Goal: Task Accomplishment & Management: Complete application form

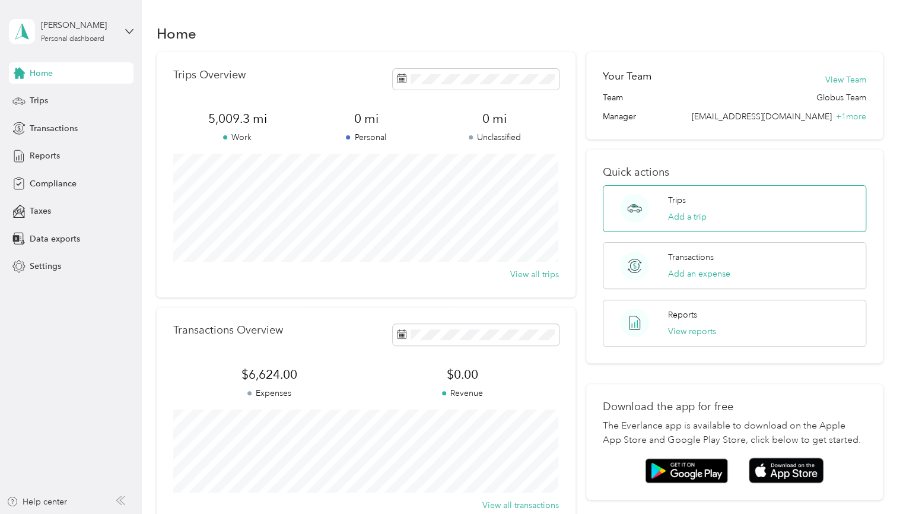
click at [681, 209] on div "Trips Add a trip" at bounding box center [686, 208] width 39 height 29
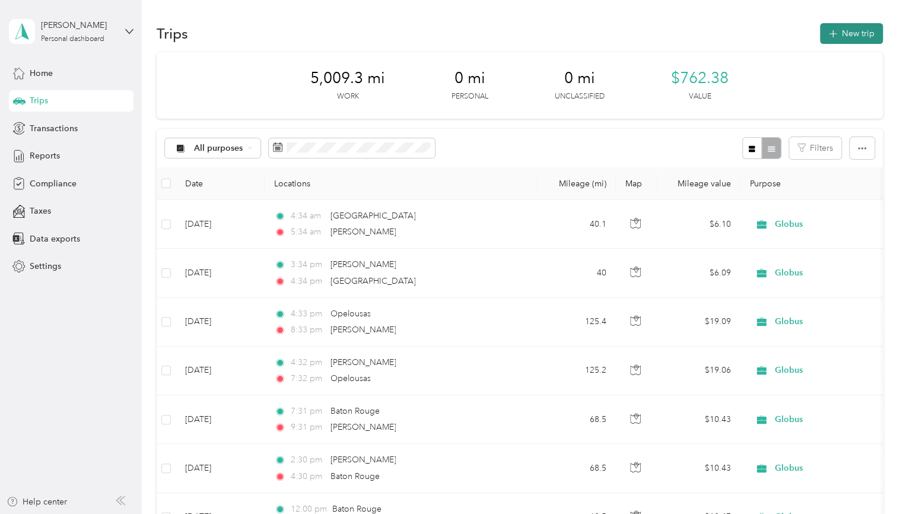
click at [848, 23] on button "New trip" at bounding box center [851, 33] width 63 height 21
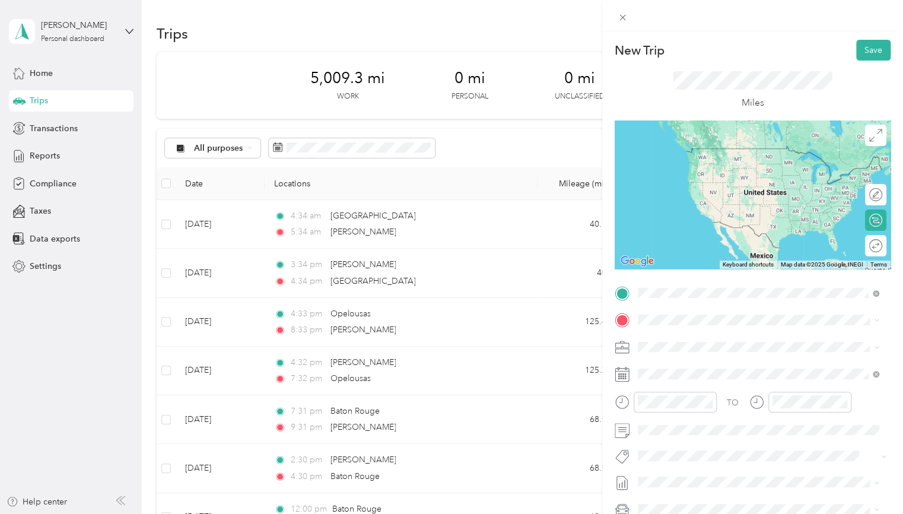
click at [713, 339] on span "[PERSON_NAME] [US_STATE], [GEOGRAPHIC_DATA]" at bounding box center [726, 340] width 133 height 21
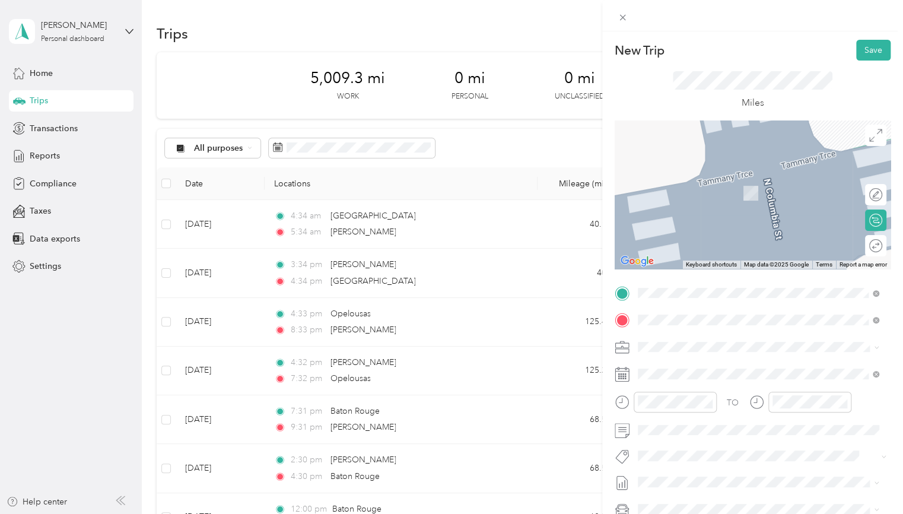
click at [710, 378] on li "Opelousas [US_STATE], [GEOGRAPHIC_DATA]" at bounding box center [758, 367] width 250 height 33
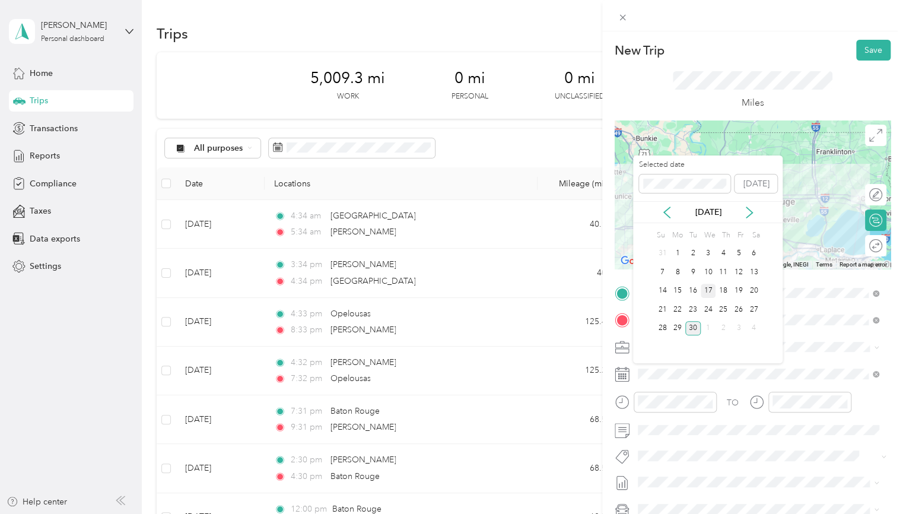
click at [707, 293] on div "17" at bounding box center [707, 291] width 15 height 15
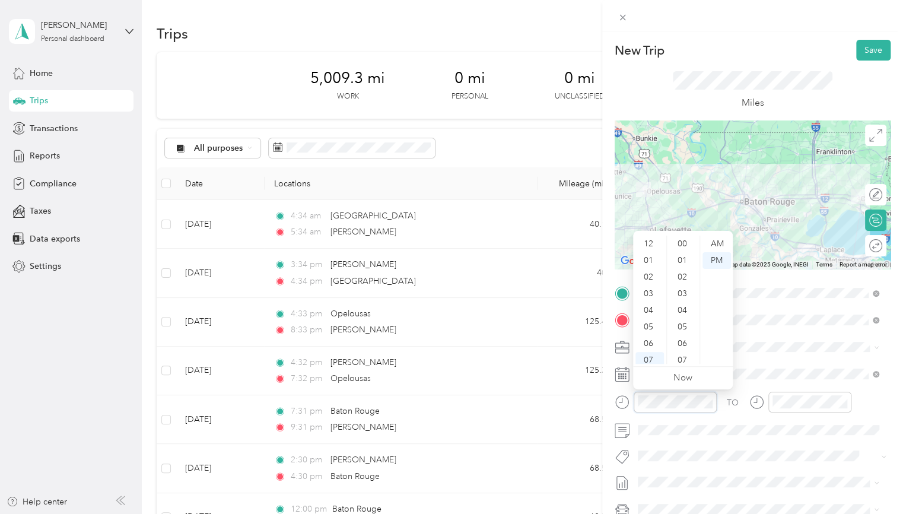
scroll to position [71, 0]
click at [718, 243] on div "AM" at bounding box center [716, 243] width 28 height 17
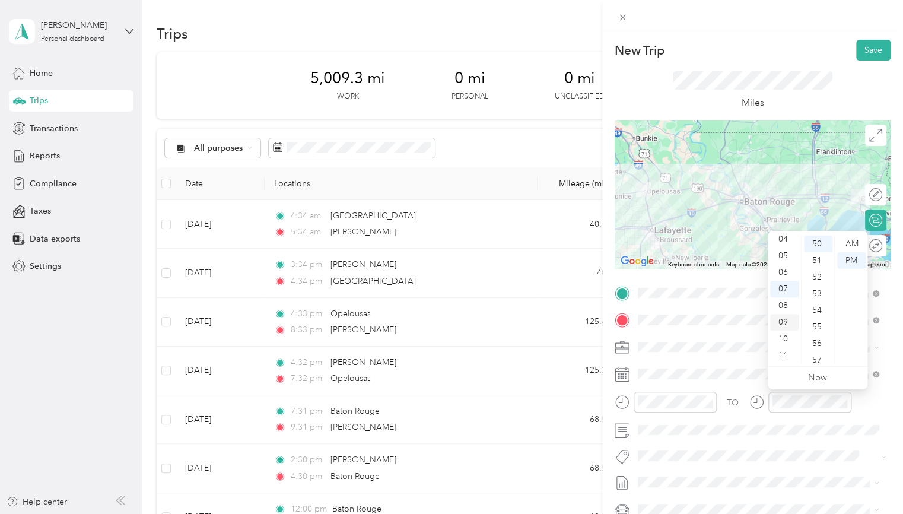
click at [782, 320] on div "09" at bounding box center [784, 322] width 28 height 17
click at [785, 320] on div "09" at bounding box center [784, 322] width 28 height 17
click at [778, 323] on div "09" at bounding box center [784, 322] width 28 height 17
click at [856, 240] on div "AM" at bounding box center [851, 243] width 28 height 17
click at [715, 365] on span at bounding box center [761, 373] width 257 height 19
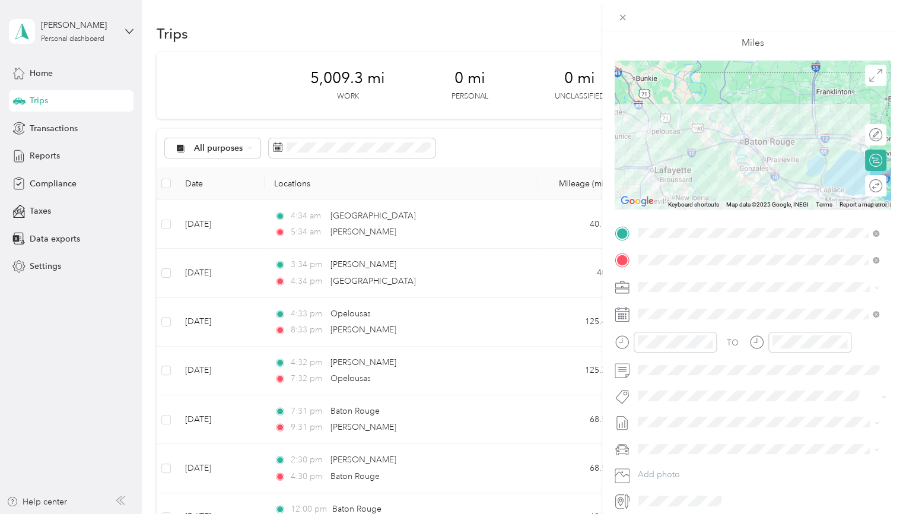
scroll to position [0, 0]
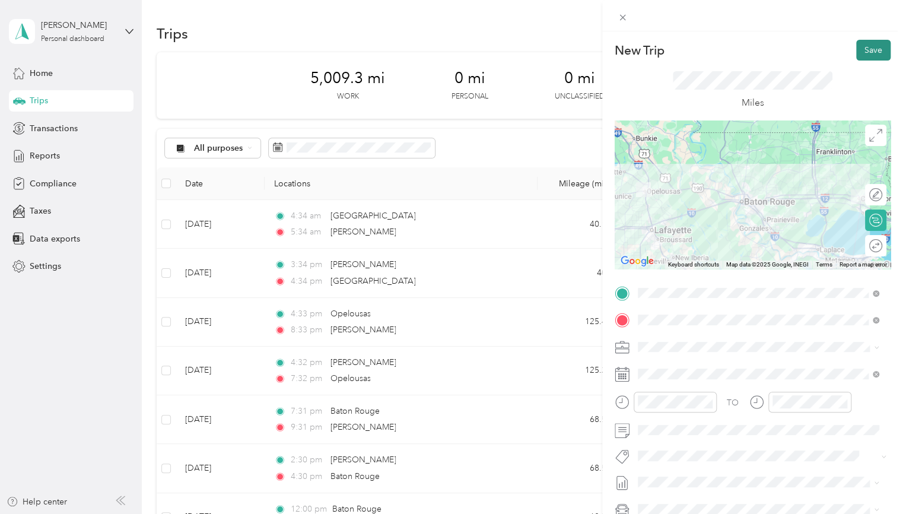
click at [864, 52] on button "Save" at bounding box center [873, 50] width 34 height 21
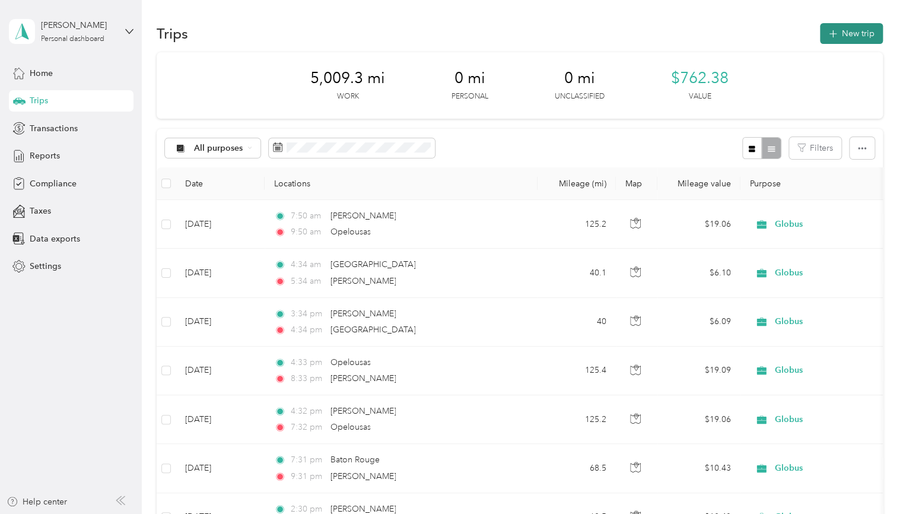
click at [852, 33] on button "New trip" at bounding box center [851, 33] width 63 height 21
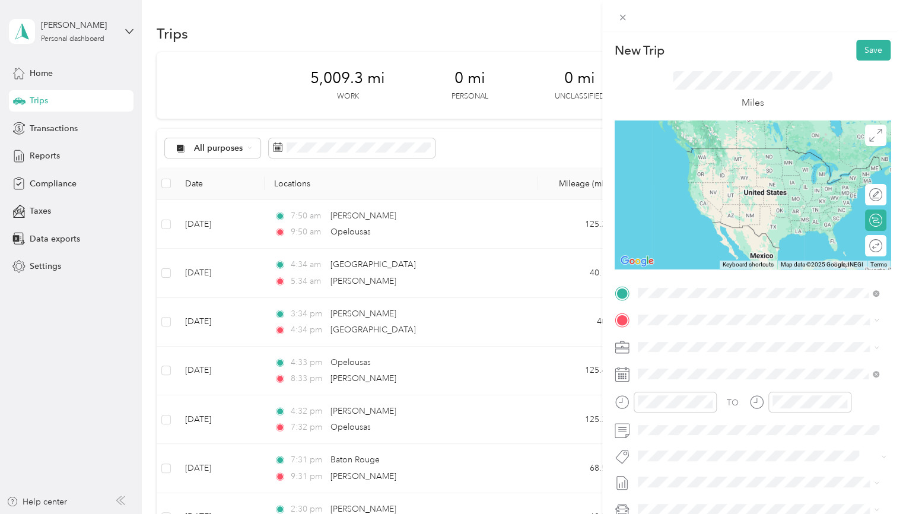
click at [703, 333] on span "Opelousas [US_STATE], [GEOGRAPHIC_DATA]" at bounding box center [726, 340] width 133 height 21
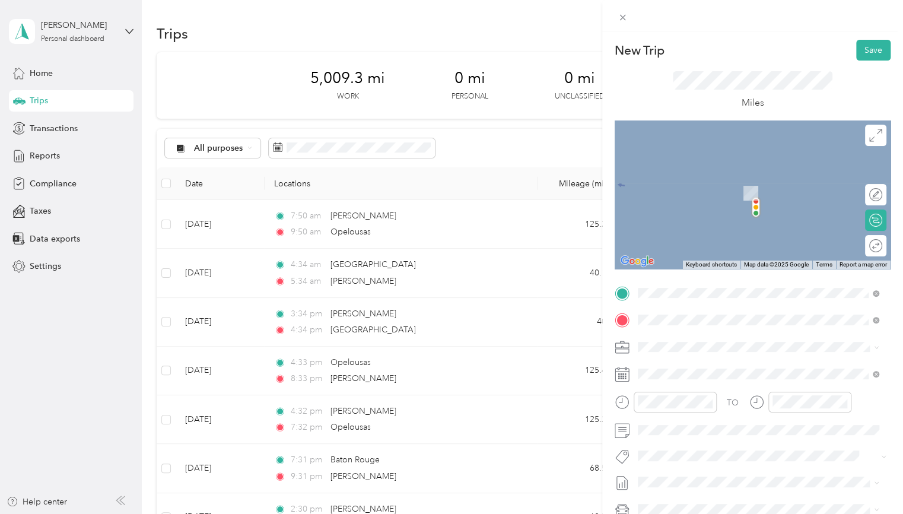
click at [687, 363] on span "[PERSON_NAME] [US_STATE], [GEOGRAPHIC_DATA]" at bounding box center [726, 367] width 133 height 21
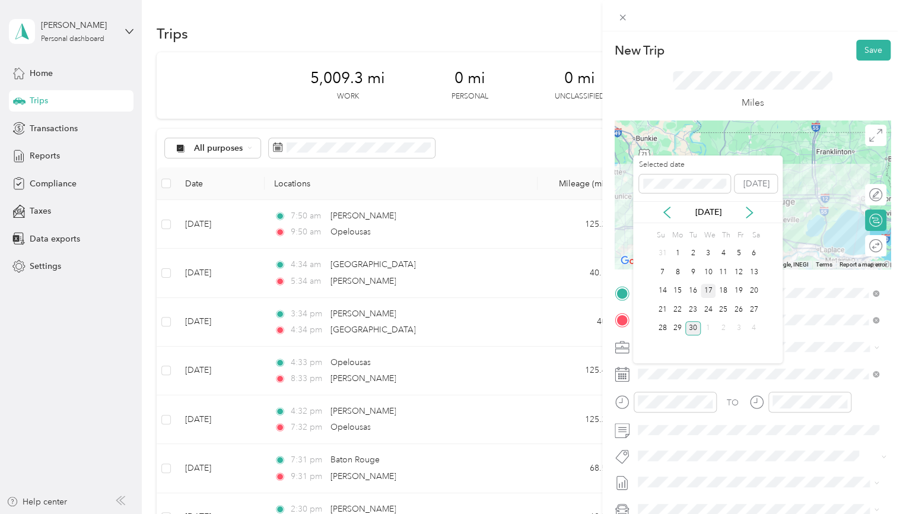
click at [706, 291] on div "17" at bounding box center [707, 291] width 15 height 15
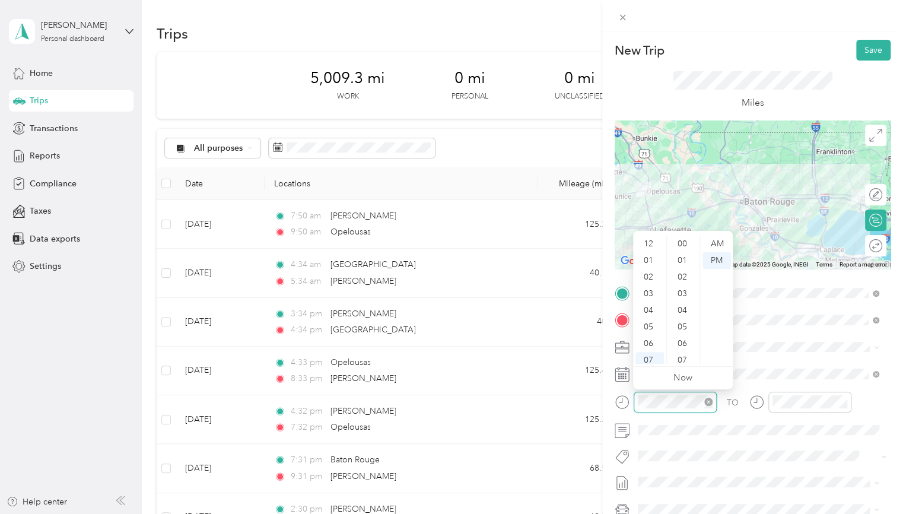
scroll to position [71, 0]
click at [648, 254] on div "05" at bounding box center [649, 255] width 28 height 17
click at [869, 52] on button "Save" at bounding box center [873, 50] width 34 height 21
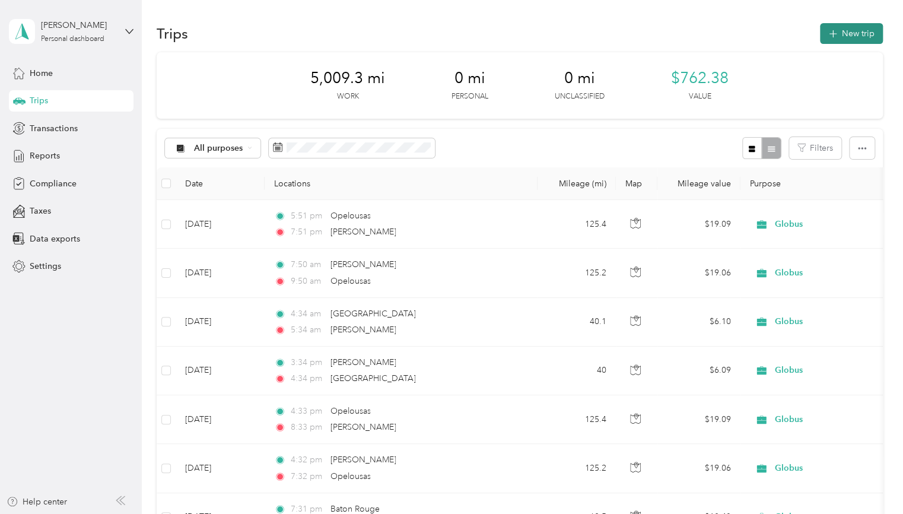
click at [846, 35] on button "New trip" at bounding box center [851, 33] width 63 height 21
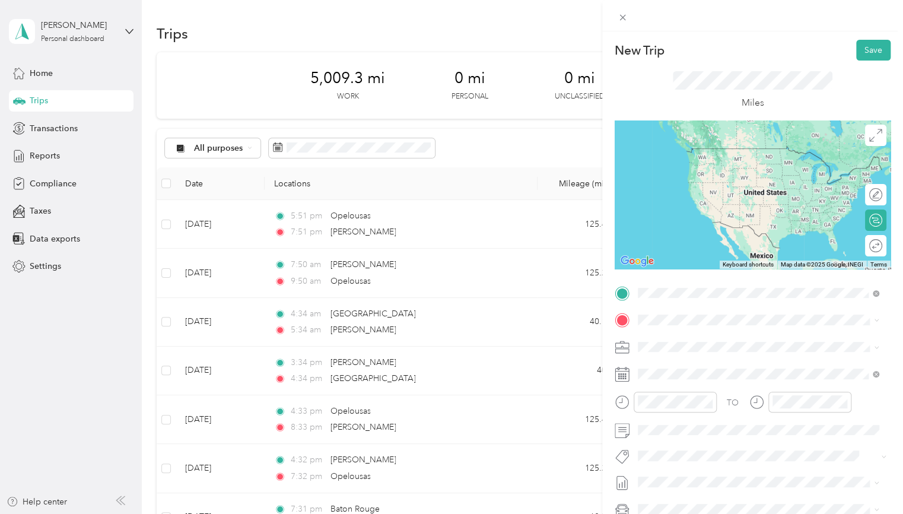
click at [701, 346] on span "[PERSON_NAME] [US_STATE], [GEOGRAPHIC_DATA]" at bounding box center [726, 340] width 133 height 21
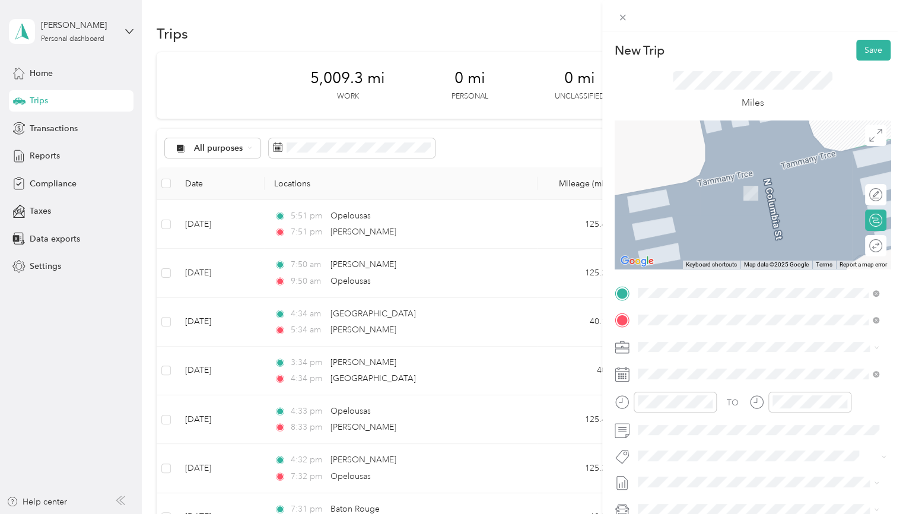
click at [686, 365] on span "[GEOGRAPHIC_DATA][US_STATE], [GEOGRAPHIC_DATA]" at bounding box center [767, 367] width 215 height 21
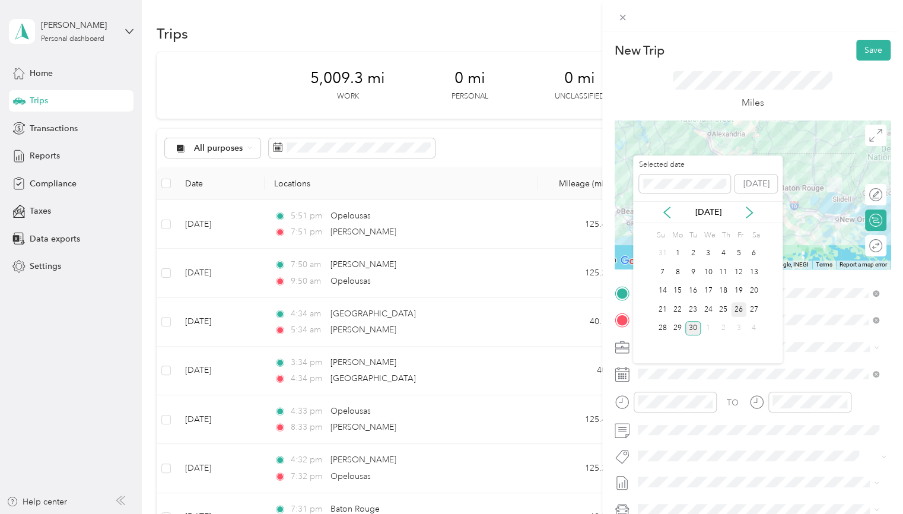
click at [734, 305] on div "26" at bounding box center [738, 309] width 15 height 15
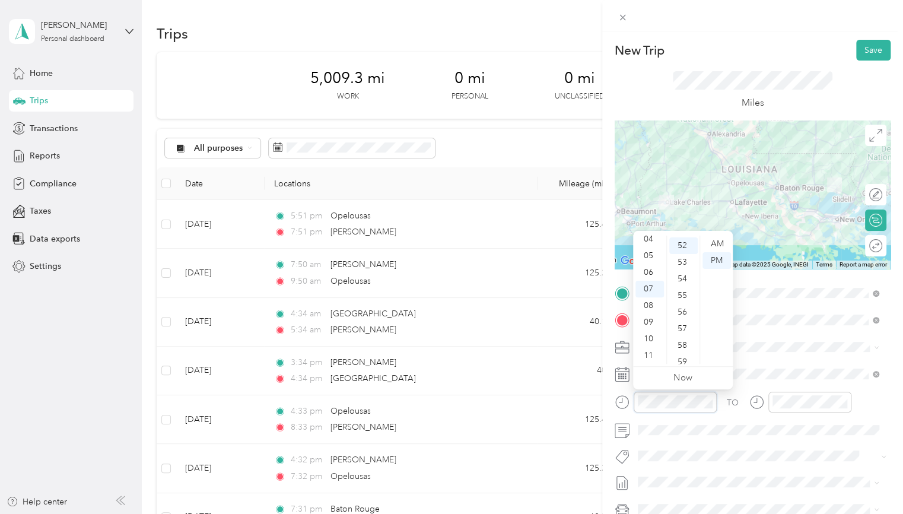
scroll to position [864, 0]
click at [649, 238] on div "04" at bounding box center [649, 239] width 28 height 17
click at [872, 50] on button "Save" at bounding box center [873, 50] width 34 height 21
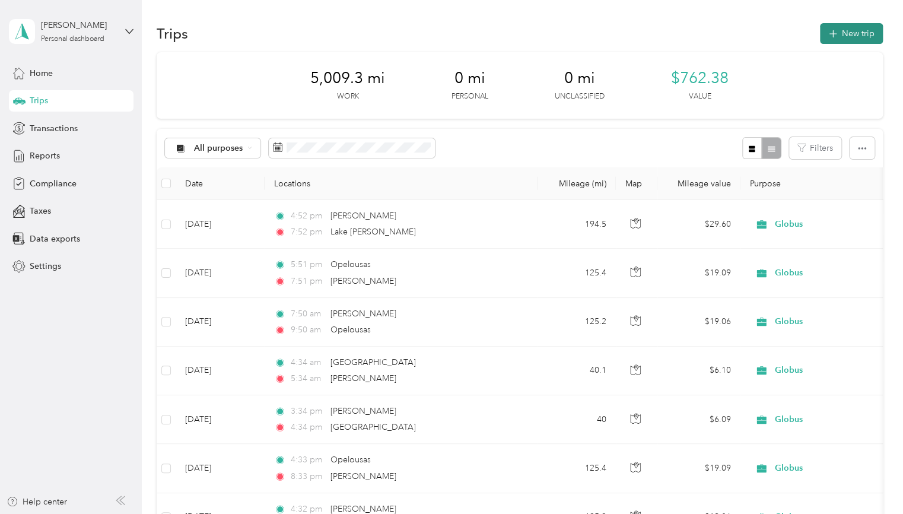
click at [839, 39] on button "New trip" at bounding box center [851, 33] width 63 height 21
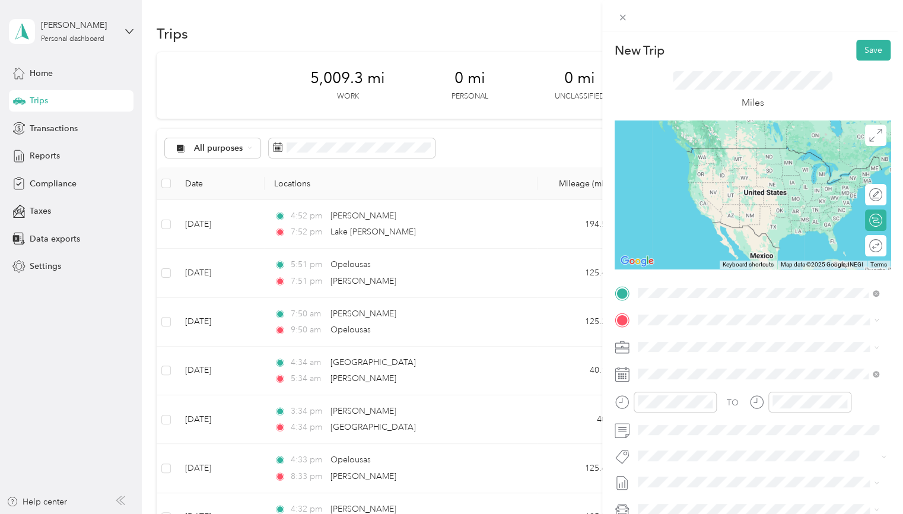
click at [679, 334] on span "[GEOGRAPHIC_DATA][US_STATE], [GEOGRAPHIC_DATA]" at bounding box center [767, 340] width 215 height 21
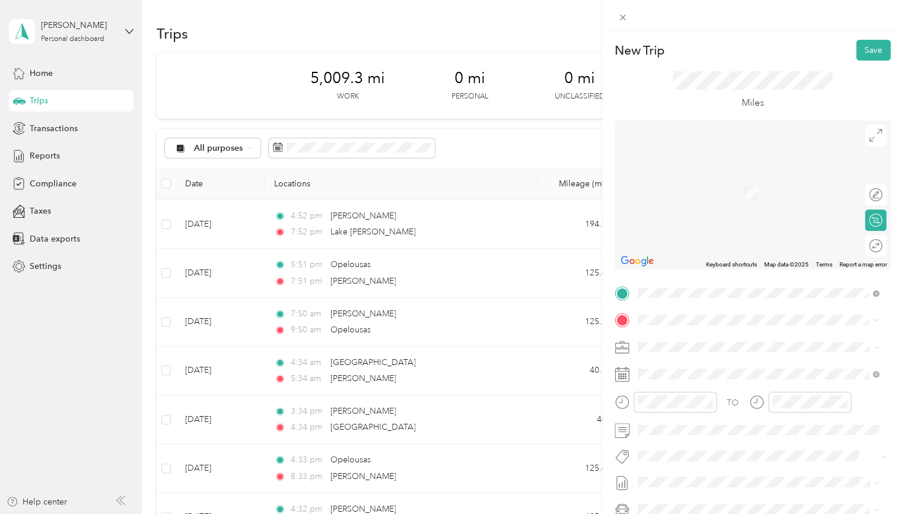
click at [695, 367] on span "[PERSON_NAME] [US_STATE], [GEOGRAPHIC_DATA]" at bounding box center [726, 367] width 133 height 21
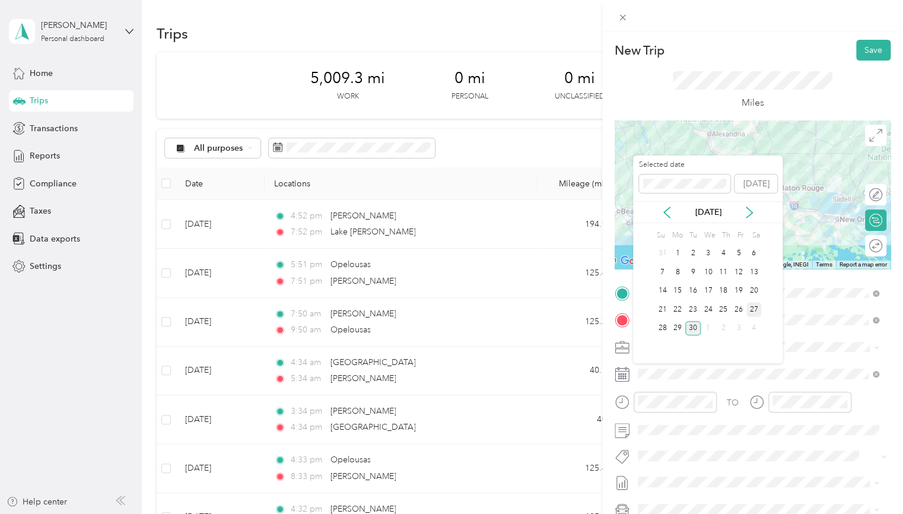
click at [750, 305] on div "27" at bounding box center [753, 309] width 15 height 15
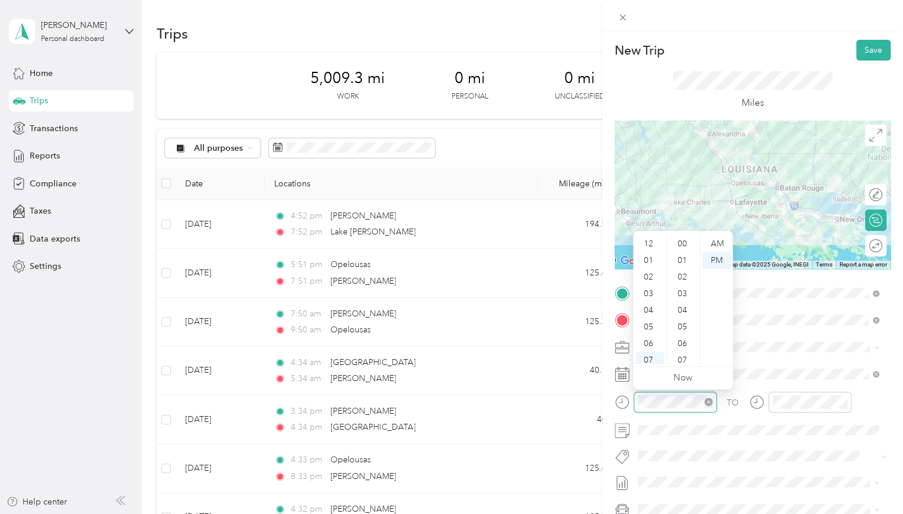
scroll to position [71, 0]
click at [647, 339] on div "10" at bounding box center [649, 338] width 28 height 17
click at [683, 297] on div "15" at bounding box center [683, 303] width 28 height 17
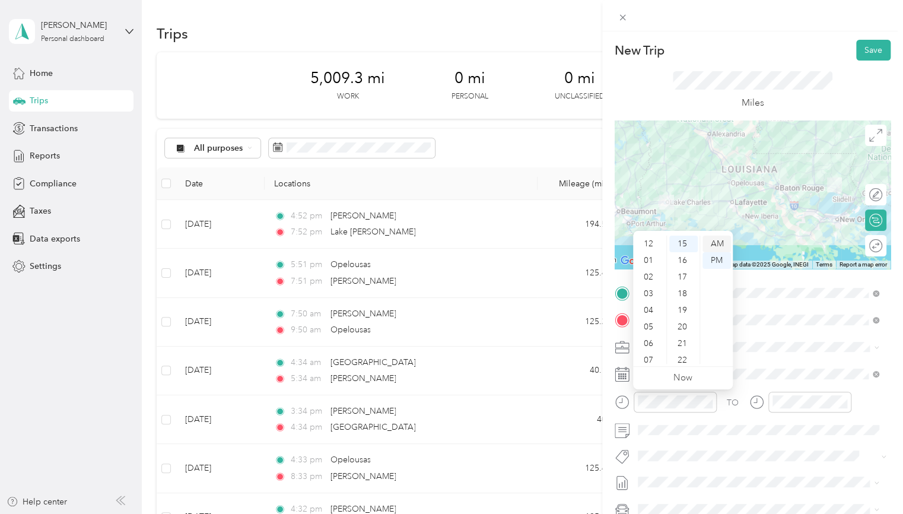
click at [718, 241] on div "AM" at bounding box center [716, 243] width 28 height 17
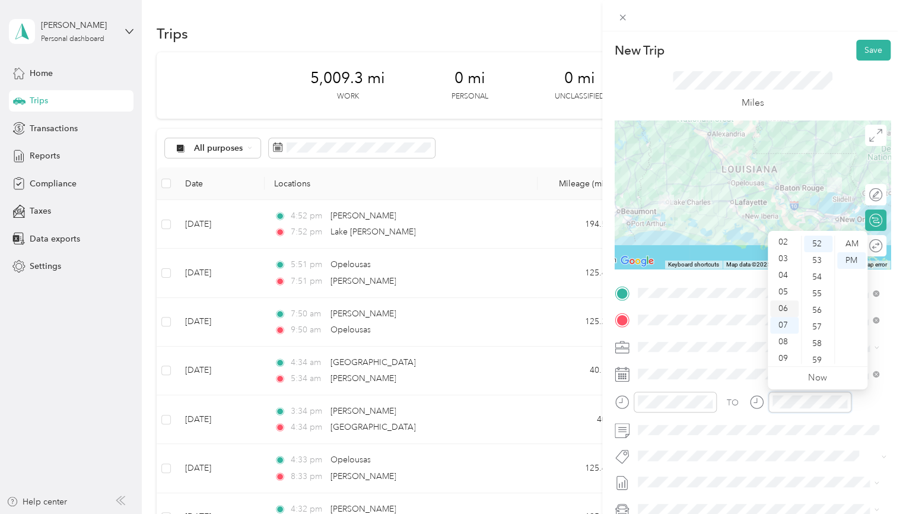
scroll to position [0, 0]
click at [781, 247] on div "12" at bounding box center [784, 243] width 28 height 17
click at [815, 275] on div "54" at bounding box center [818, 277] width 28 height 17
click at [850, 256] on div "PM" at bounding box center [851, 260] width 28 height 17
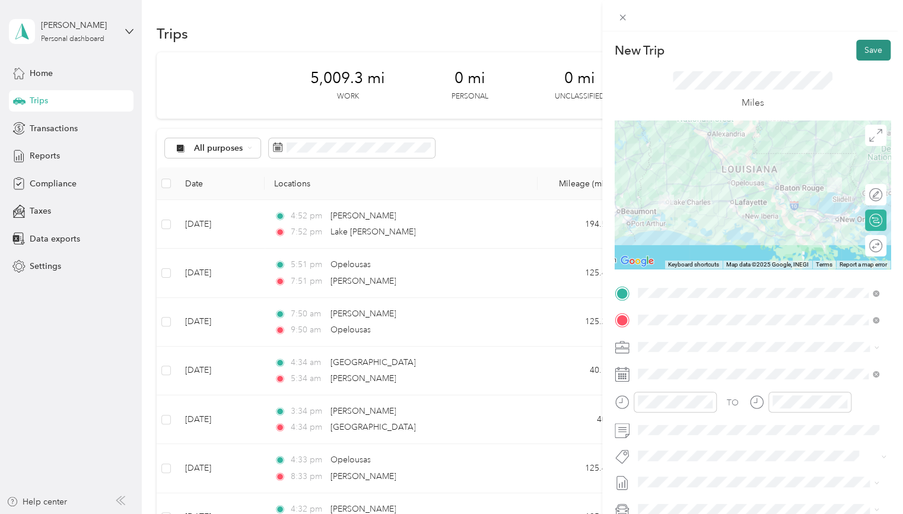
click at [864, 47] on button "Save" at bounding box center [873, 50] width 34 height 21
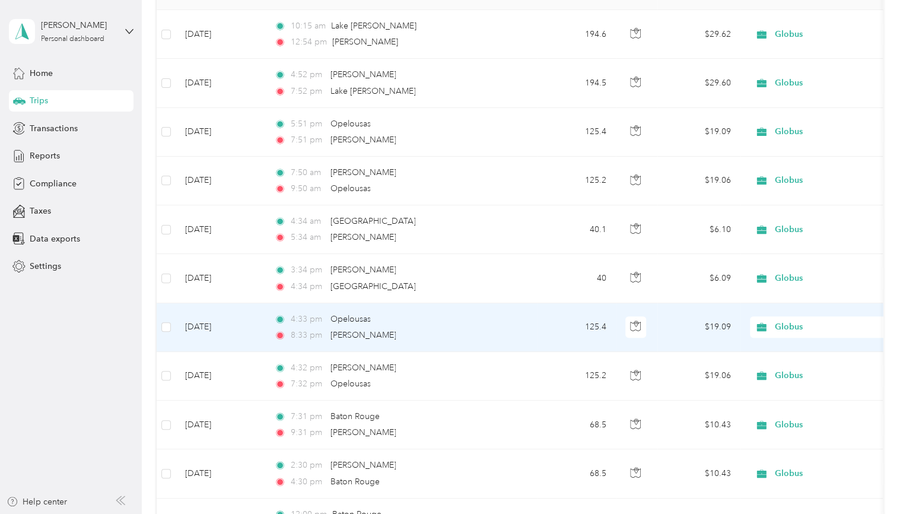
scroll to position [0, 0]
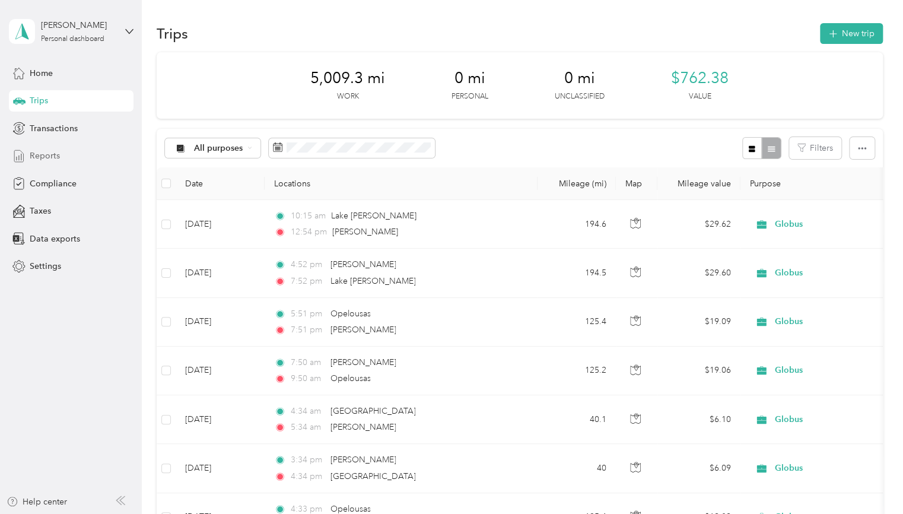
click at [43, 147] on div "Reports" at bounding box center [71, 155] width 125 height 21
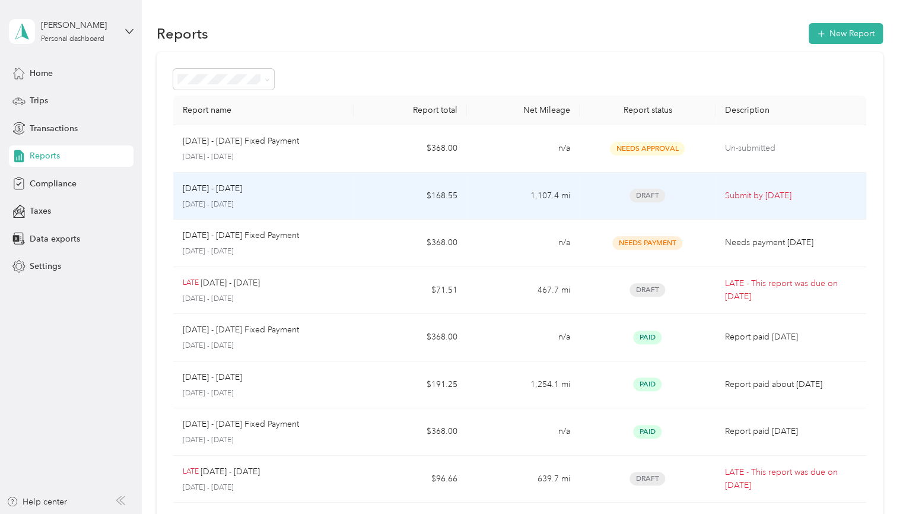
click at [339, 195] on div "[DATE] - [DATE] [DATE] - [DATE]" at bounding box center [264, 196] width 162 height 28
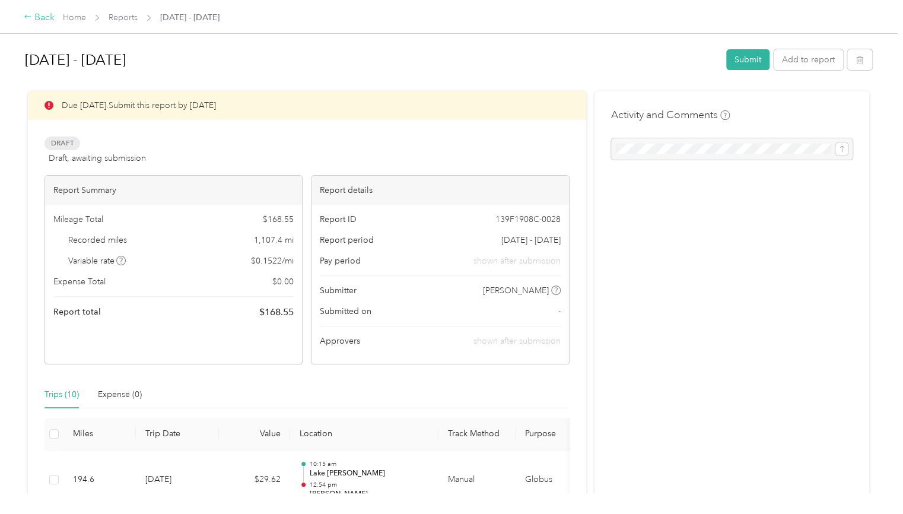
click at [40, 16] on div "Back" at bounding box center [39, 18] width 31 height 14
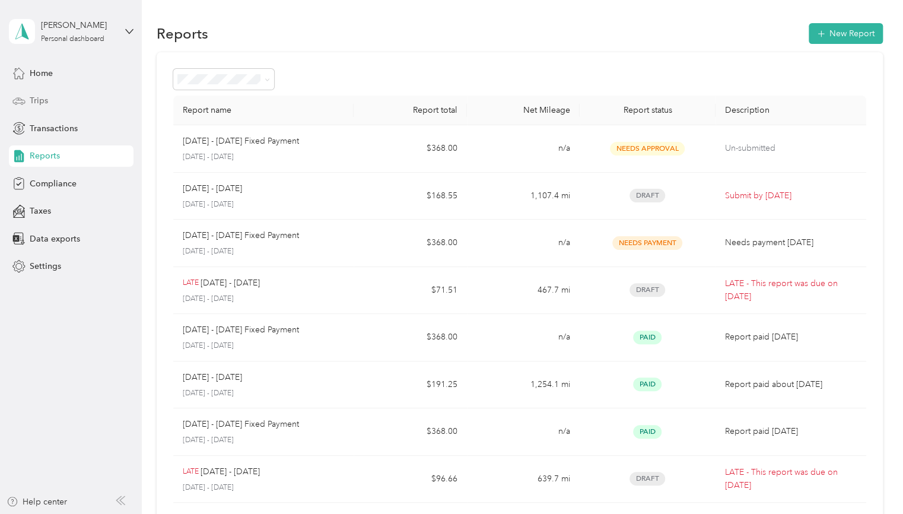
click at [43, 102] on span "Trips" at bounding box center [39, 100] width 18 height 12
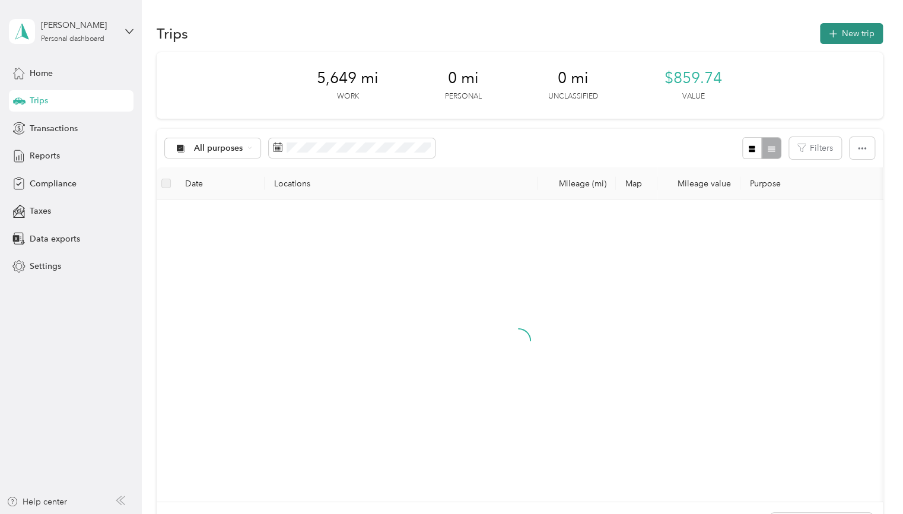
click at [837, 29] on button "New trip" at bounding box center [851, 33] width 63 height 21
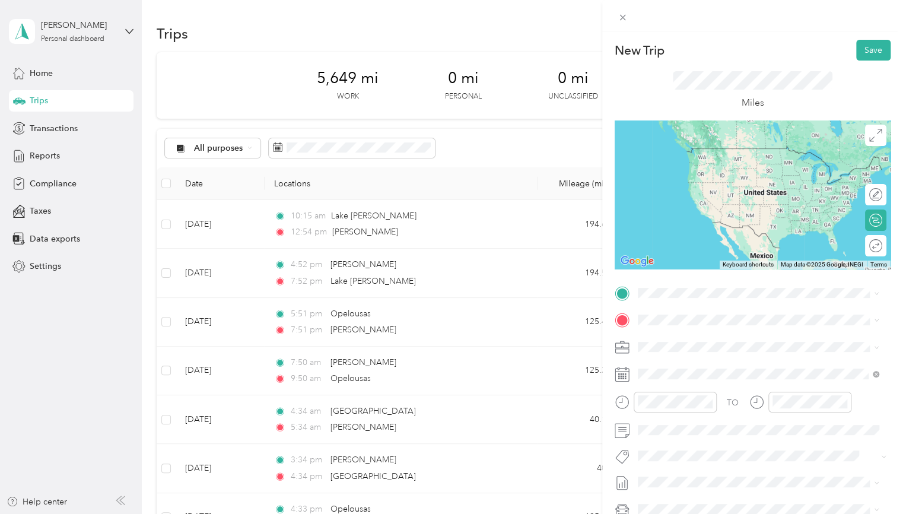
click at [678, 337] on span "[PERSON_NAME] [US_STATE], [GEOGRAPHIC_DATA]" at bounding box center [726, 339] width 133 height 21
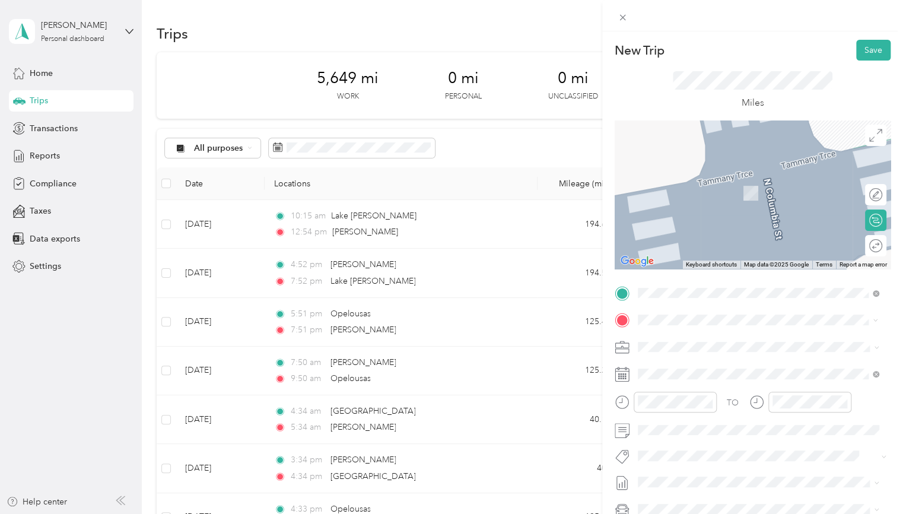
click at [688, 371] on span "[GEOGRAPHIC_DATA][US_STATE], [GEOGRAPHIC_DATA]" at bounding box center [767, 367] width 215 height 21
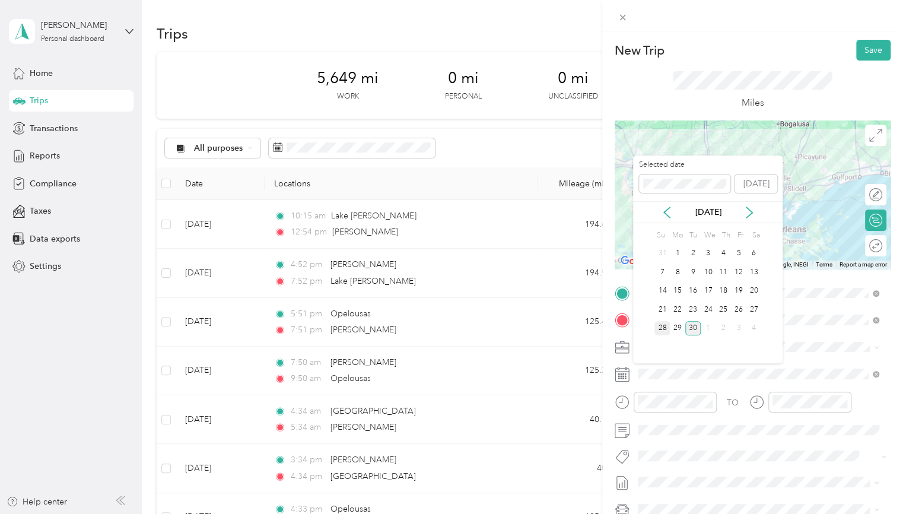
click at [660, 326] on div "28" at bounding box center [661, 328] width 15 height 15
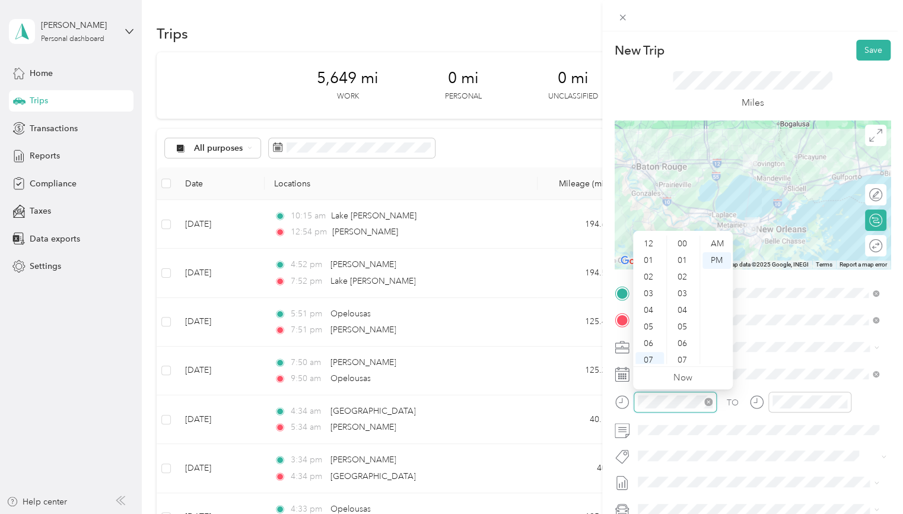
scroll to position [71, 0]
click at [647, 253] on div "05" at bounding box center [649, 255] width 28 height 17
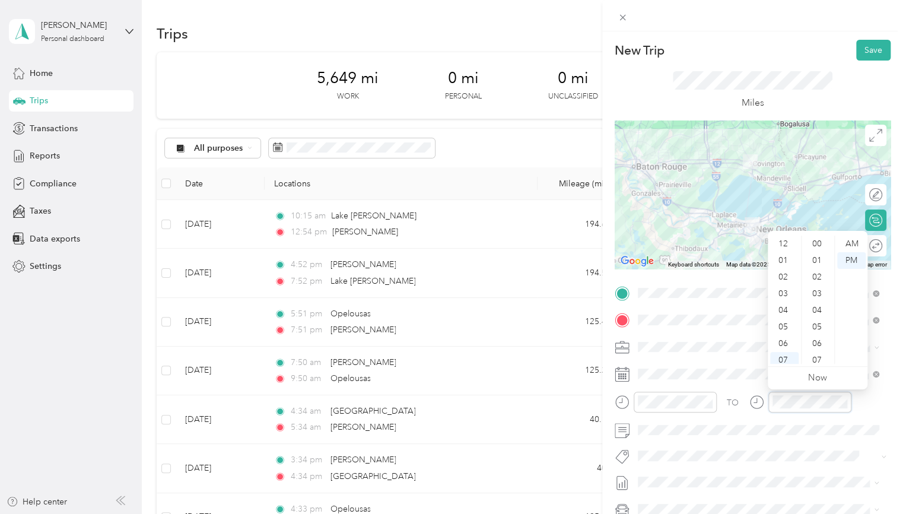
scroll to position [868, 0]
click at [783, 272] on div "06" at bounding box center [784, 272] width 28 height 17
click at [874, 55] on button "Save" at bounding box center [873, 50] width 34 height 21
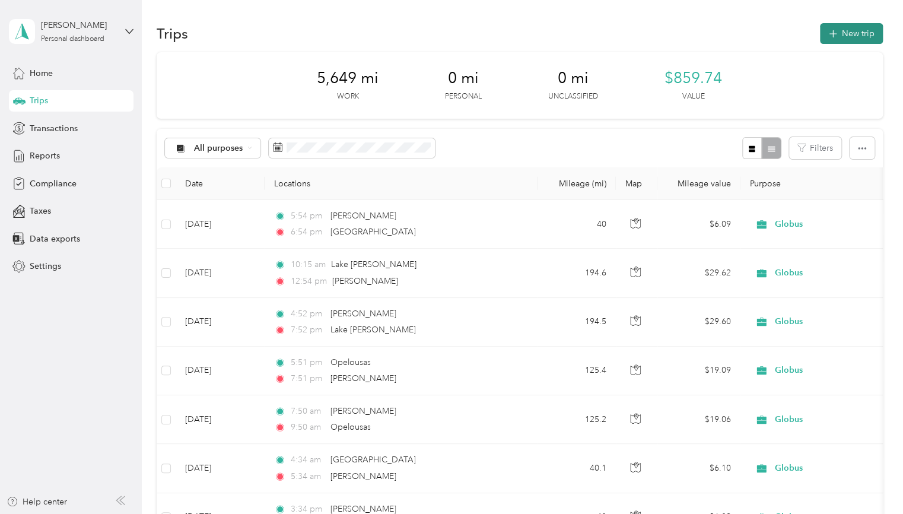
click at [842, 33] on button "New trip" at bounding box center [851, 33] width 63 height 21
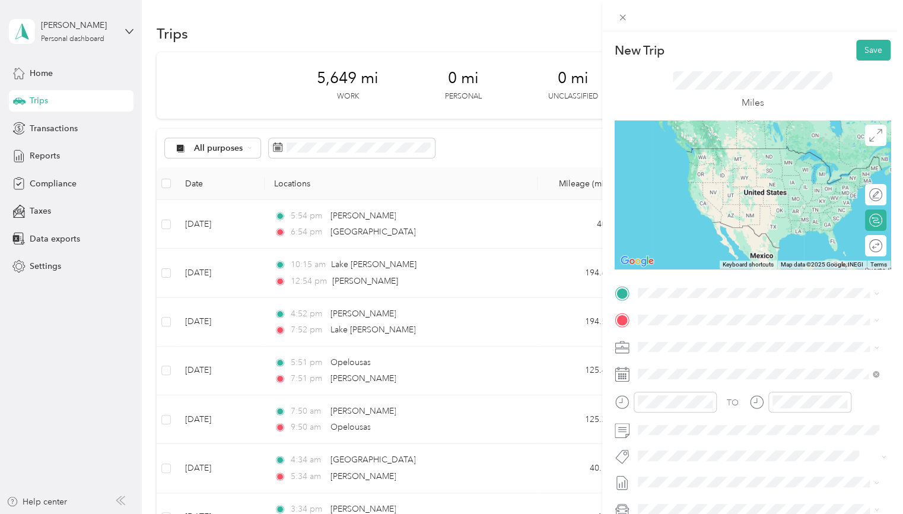
click at [709, 345] on span "[GEOGRAPHIC_DATA][US_STATE], [GEOGRAPHIC_DATA]" at bounding box center [767, 338] width 215 height 21
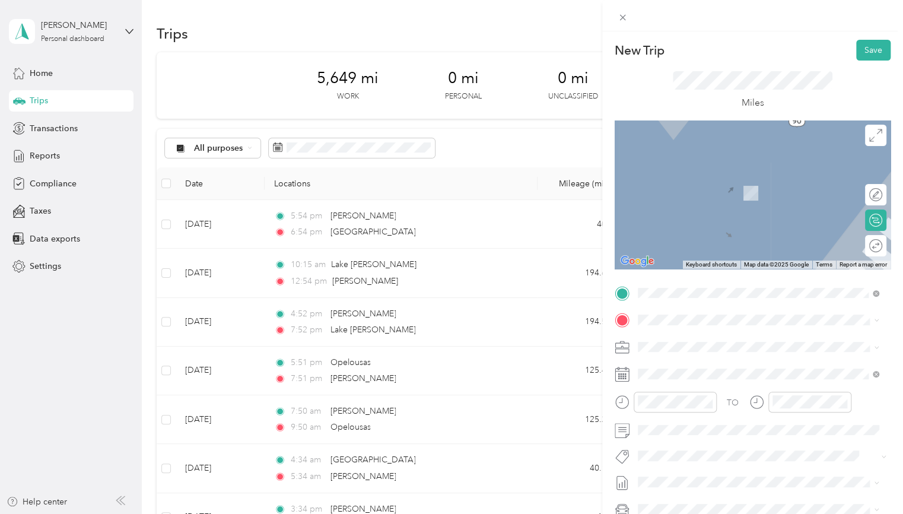
click at [702, 358] on span "[PERSON_NAME] [US_STATE], [GEOGRAPHIC_DATA]" at bounding box center [726, 367] width 133 height 21
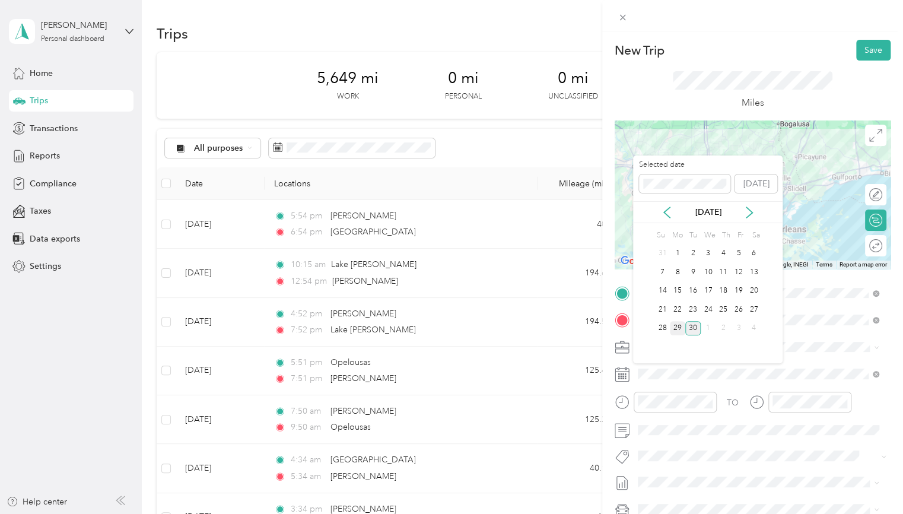
click at [676, 327] on div "29" at bounding box center [677, 328] width 15 height 15
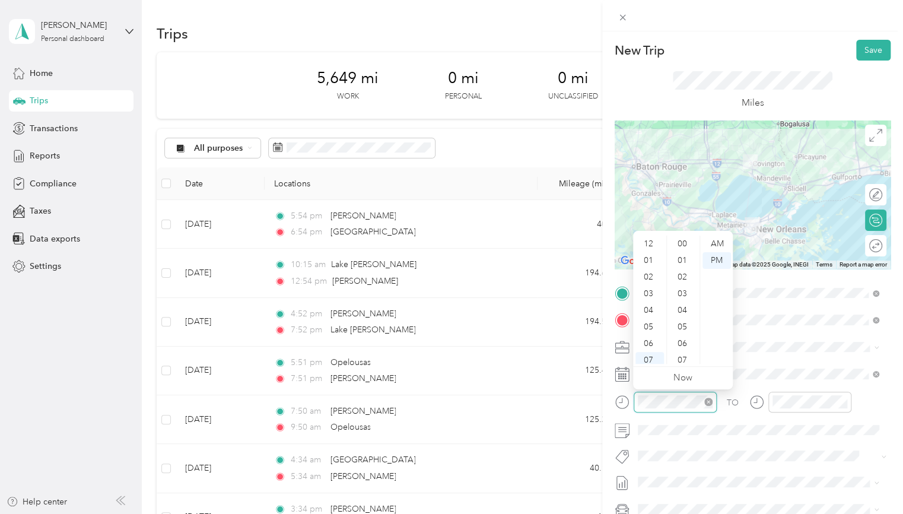
scroll to position [71, 0]
click at [649, 241] on div "04" at bounding box center [649, 239] width 28 height 17
click at [646, 299] on div "03" at bounding box center [649, 293] width 28 height 17
click at [682, 241] on div "00" at bounding box center [683, 243] width 28 height 17
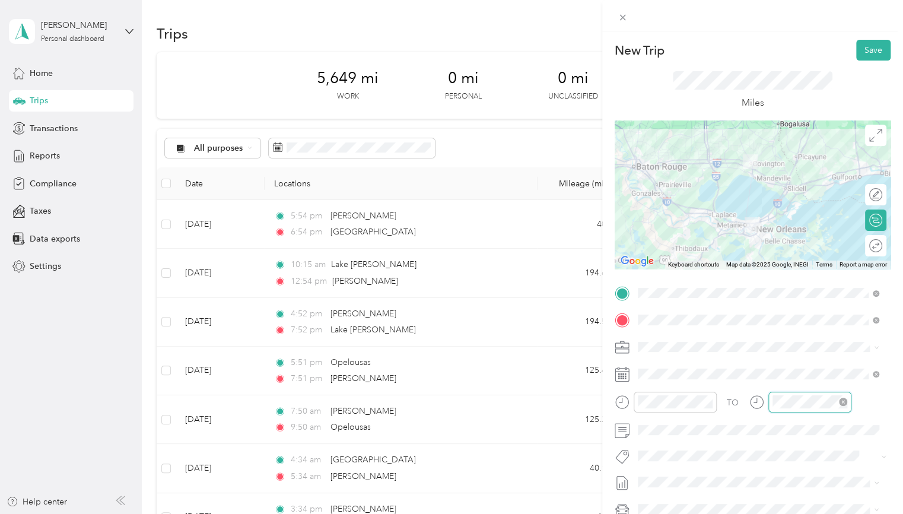
scroll to position [868, 0]
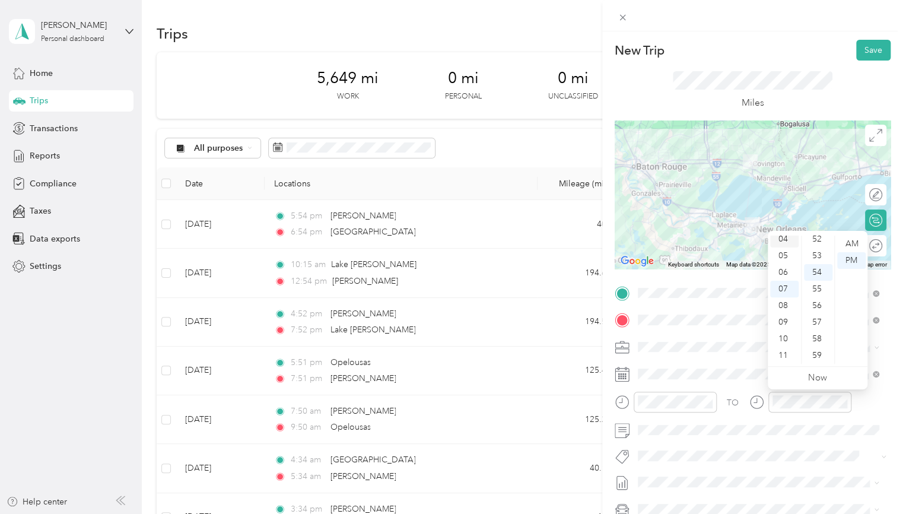
click at [783, 238] on div "04" at bounding box center [784, 239] width 28 height 17
click at [812, 299] on div "30" at bounding box center [818, 300] width 28 height 17
click at [875, 50] on button "Save" at bounding box center [873, 50] width 34 height 21
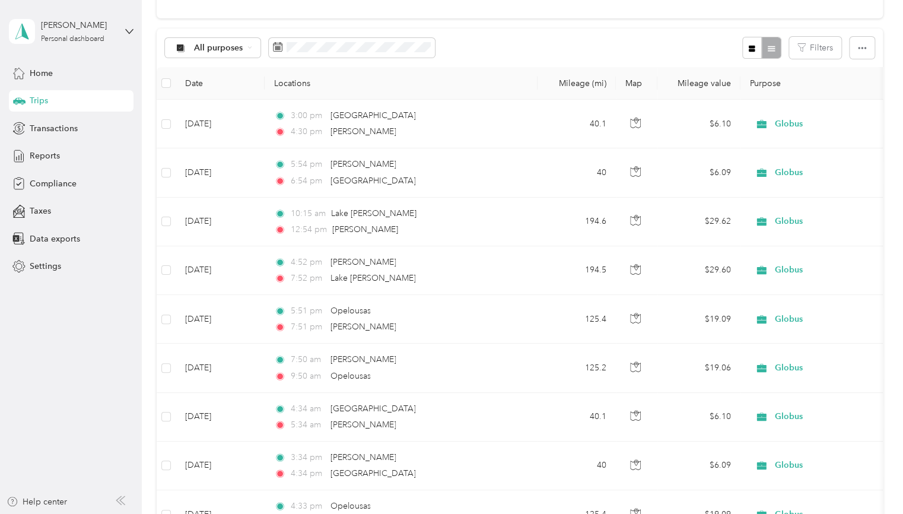
scroll to position [0, 0]
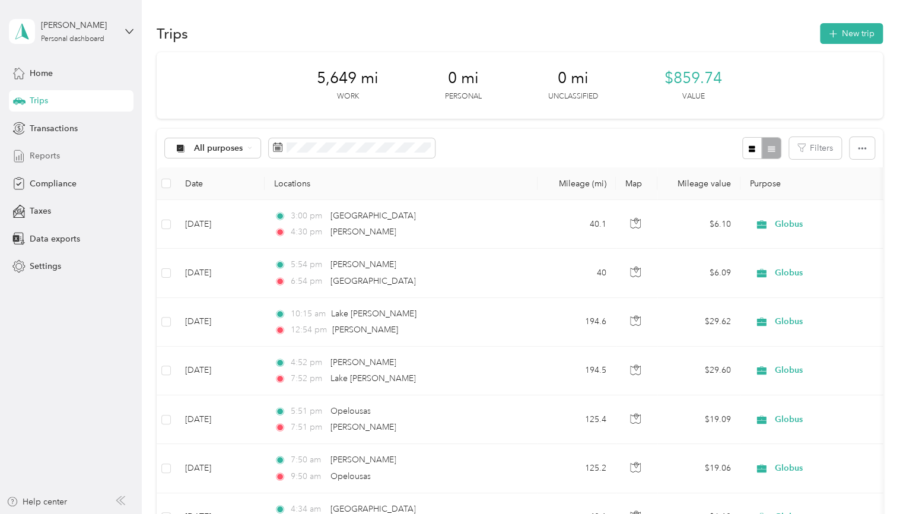
click at [55, 157] on span "Reports" at bounding box center [45, 155] width 30 height 12
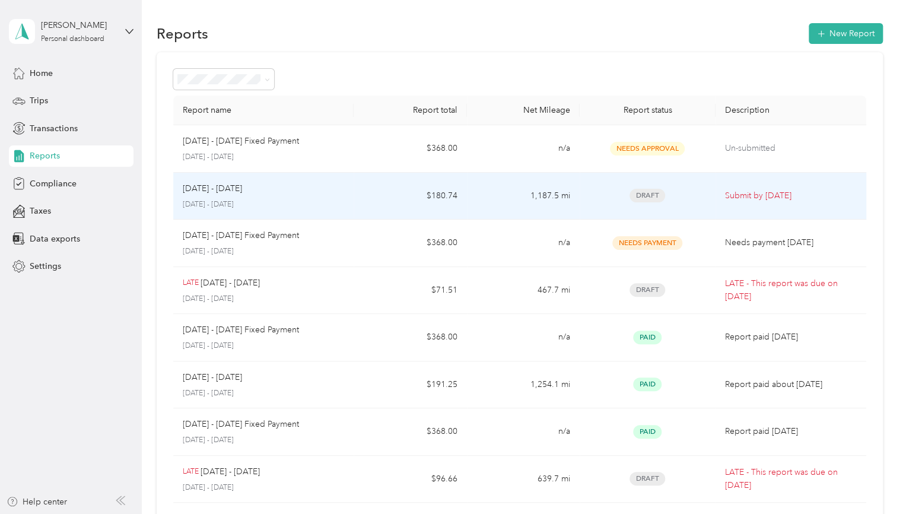
click at [479, 196] on td "1,187.5 mi" at bounding box center [523, 196] width 113 height 47
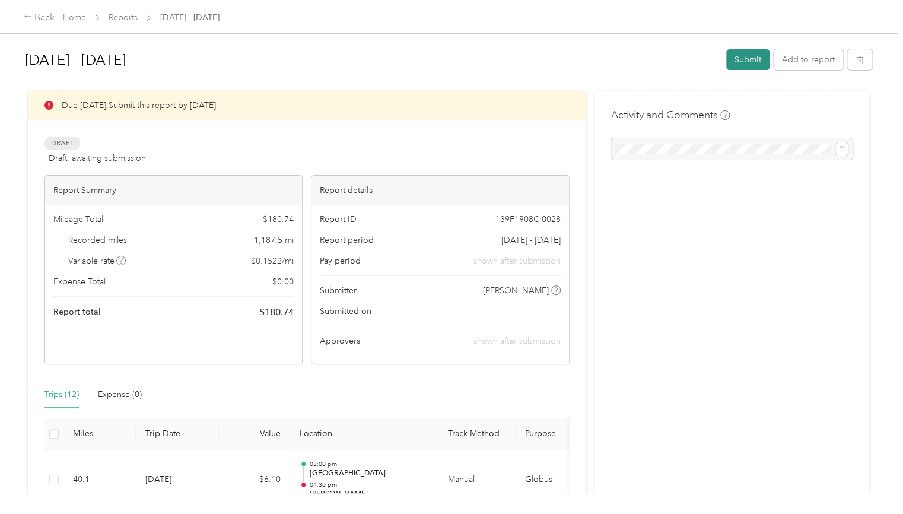
click at [735, 59] on button "Submit" at bounding box center [747, 59] width 43 height 21
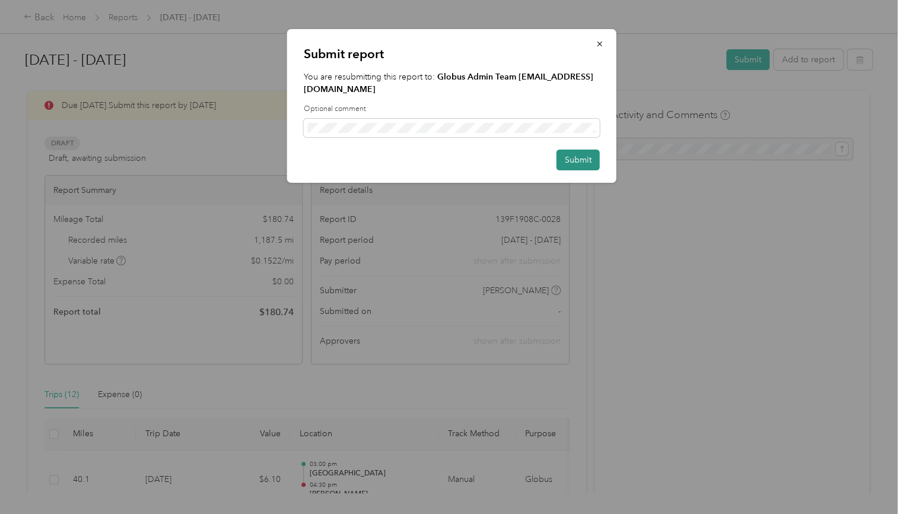
click at [581, 163] on button "Submit" at bounding box center [577, 159] width 43 height 21
